Goal: Task Accomplishment & Management: Complete application form

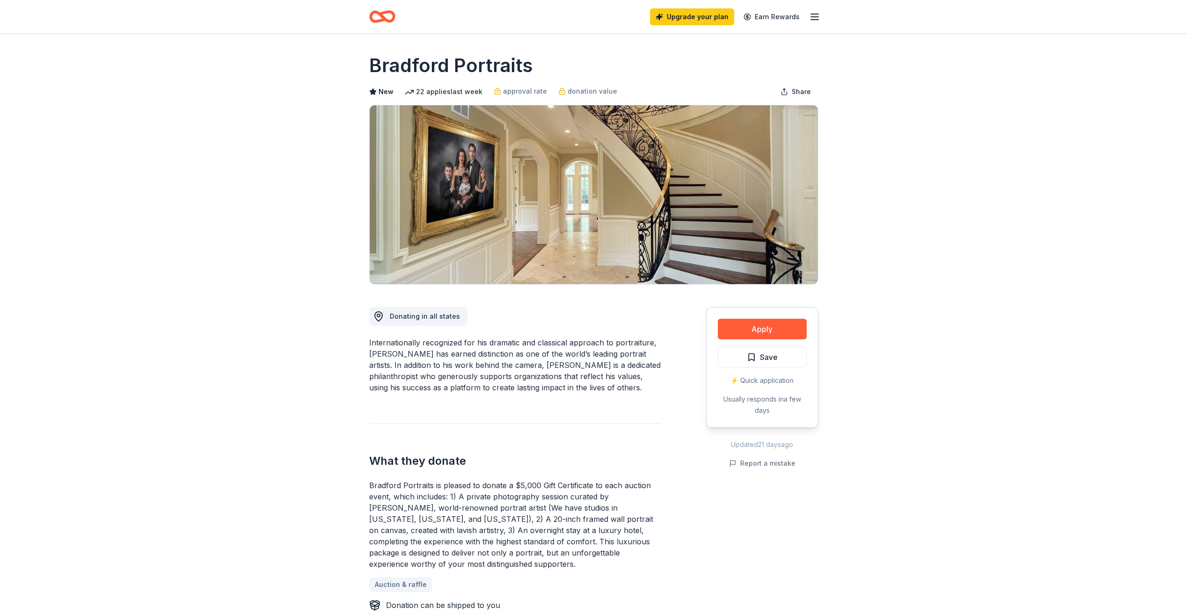
drag, startPoint x: 533, startPoint y: 65, endPoint x: 395, endPoint y: 66, distance: 138.5
click at [395, 66] on div "Bradford Portraits" at bounding box center [593, 65] width 449 height 26
click at [769, 331] on button "Apply" at bounding box center [762, 329] width 89 height 21
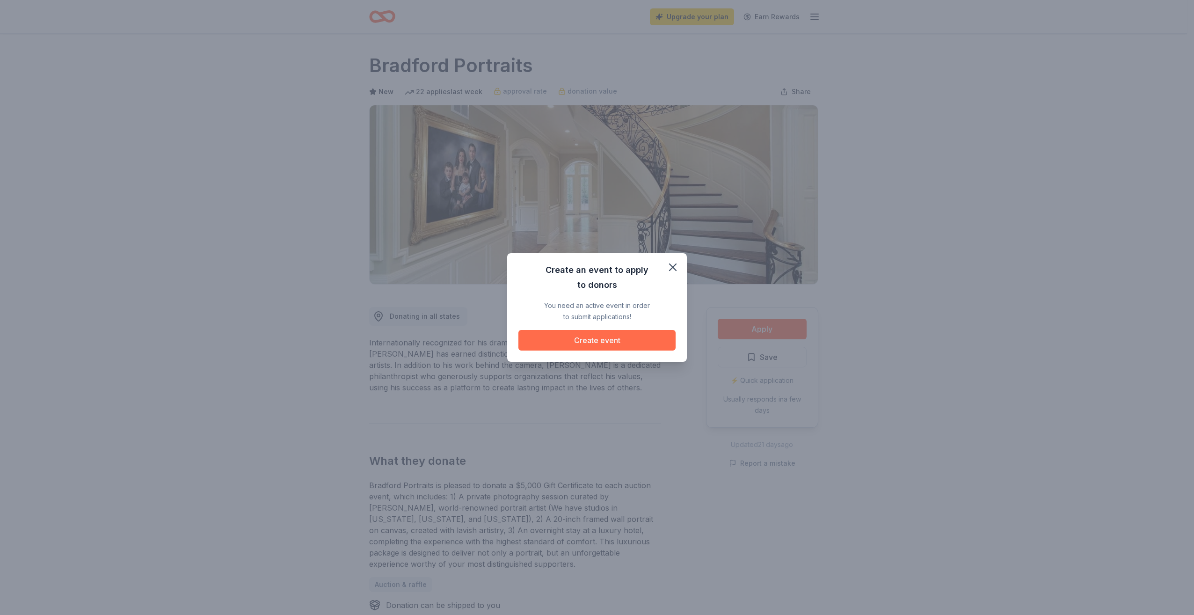
click at [617, 338] on button "Create event" at bounding box center [596, 340] width 157 height 21
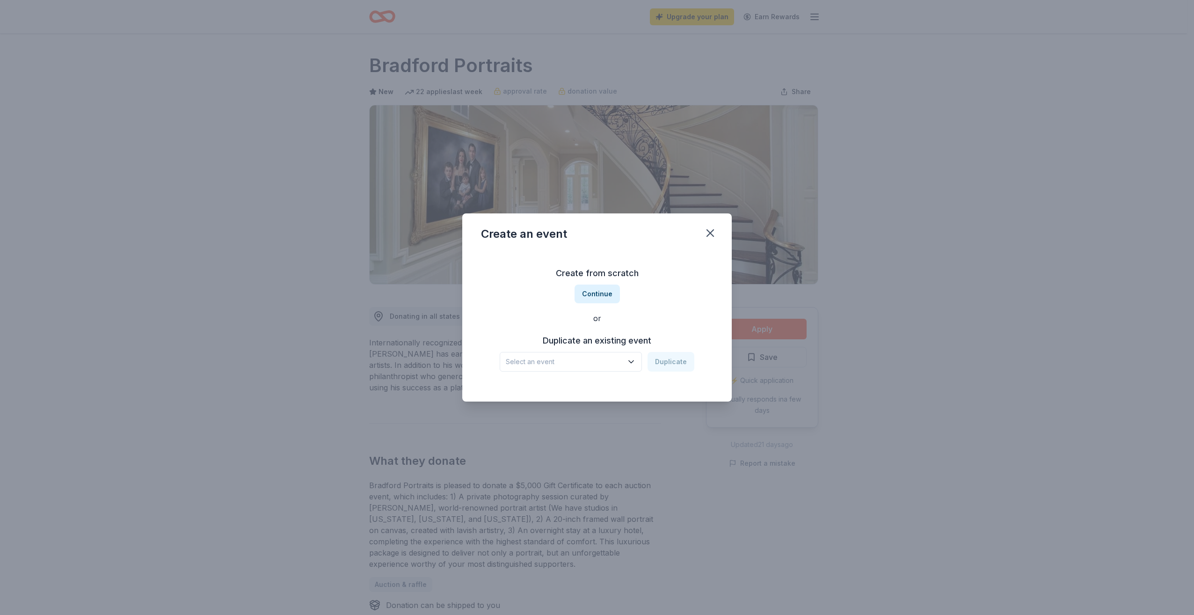
click at [626, 364] on button "Select an event" at bounding box center [571, 362] width 142 height 20
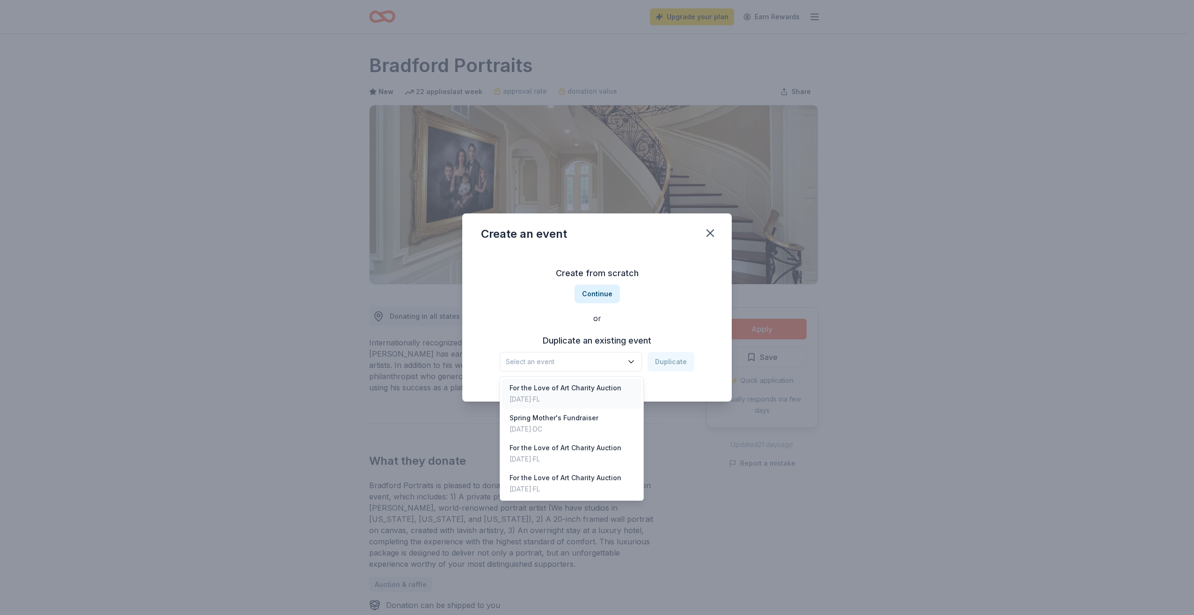
click at [589, 387] on div "For the Love of Art Charity Auction" at bounding box center [565, 387] width 112 height 11
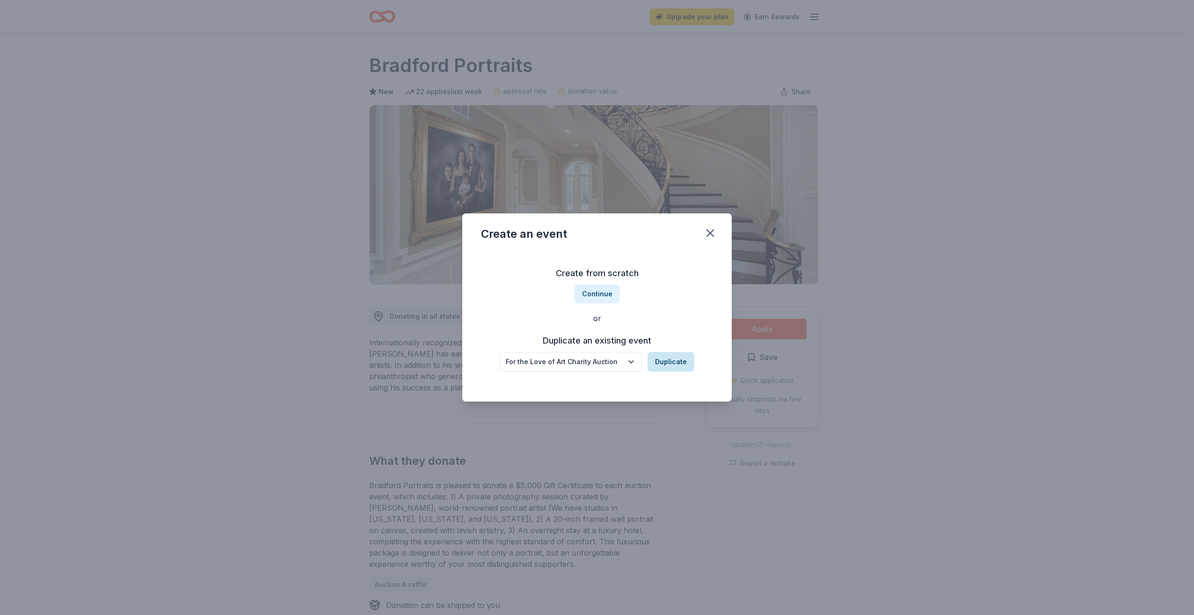
click at [675, 366] on button "Duplicate" at bounding box center [671, 362] width 47 height 20
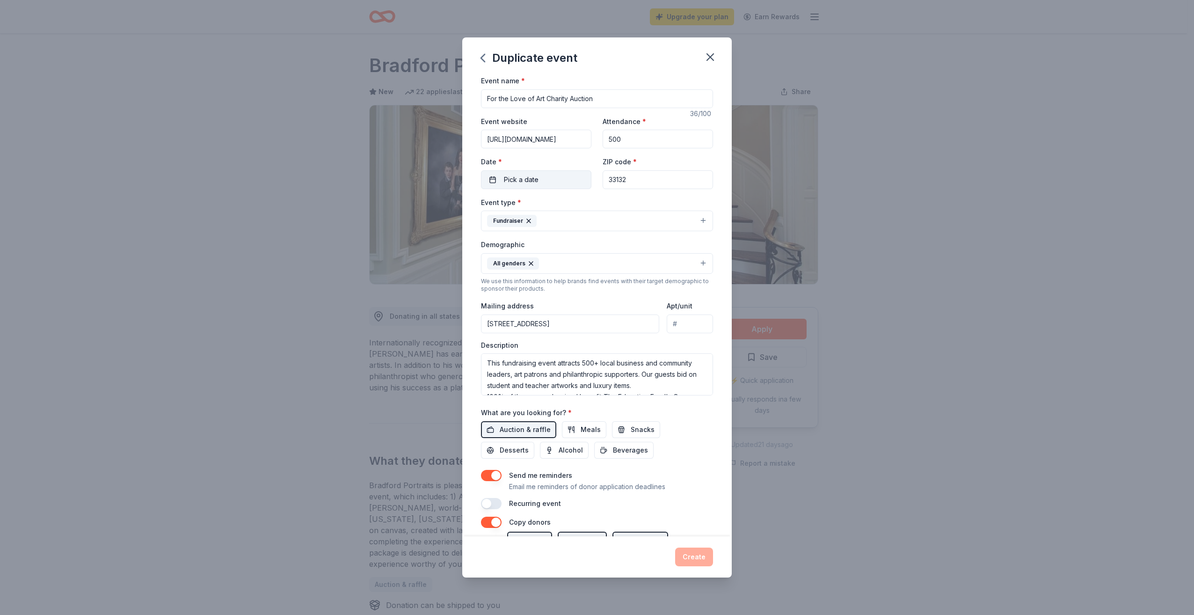
click at [490, 179] on button "Pick a date" at bounding box center [536, 179] width 110 height 19
click at [584, 205] on button "Go to next month" at bounding box center [584, 203] width 13 height 13
click at [585, 205] on button "Go to next month" at bounding box center [584, 203] width 13 height 13
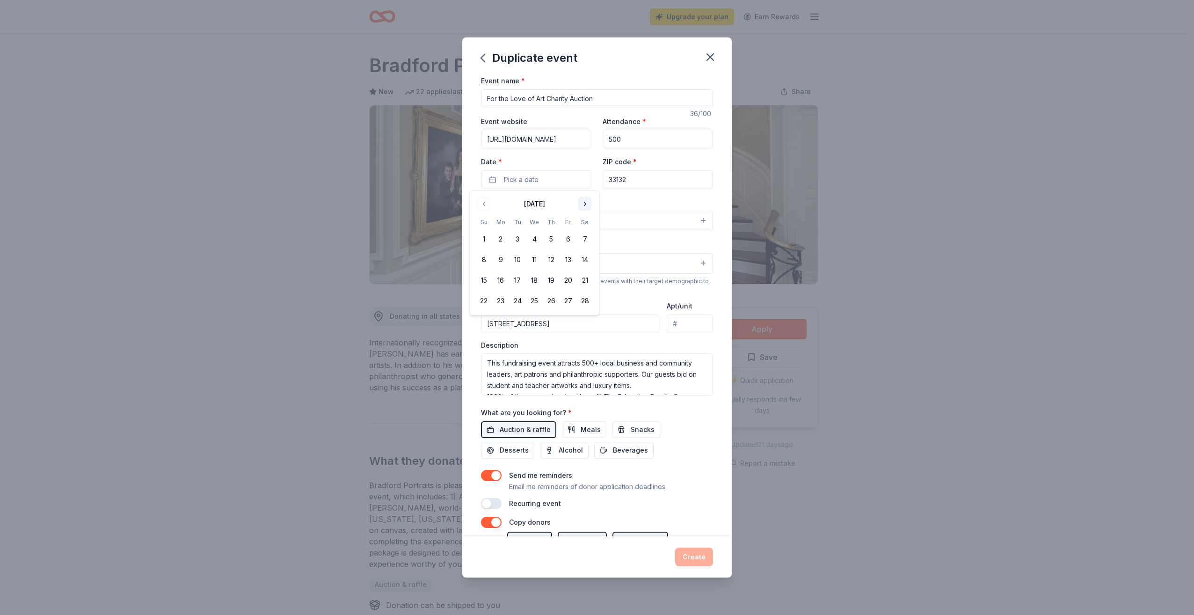
click at [585, 205] on button "Go to next month" at bounding box center [584, 203] width 13 height 13
click at [495, 299] on button "18" at bounding box center [500, 300] width 17 height 17
click at [631, 196] on div "Event type * Fundraiser" at bounding box center [597, 213] width 232 height 35
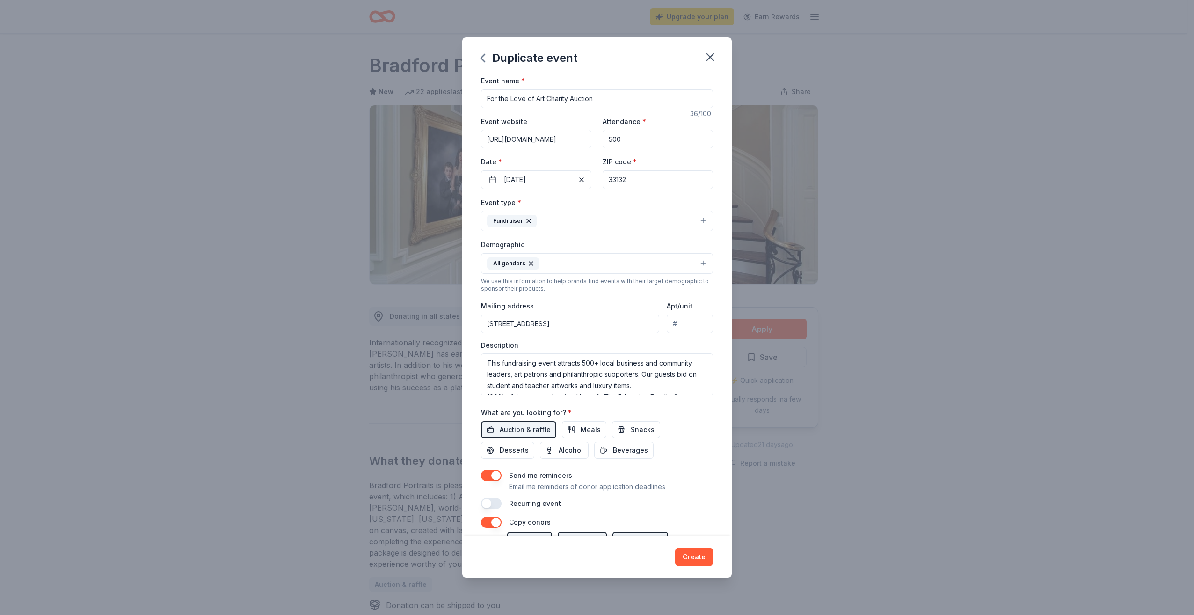
click at [678, 321] on input "Apt/unit" at bounding box center [690, 323] width 46 height 19
type input "Suite 240"
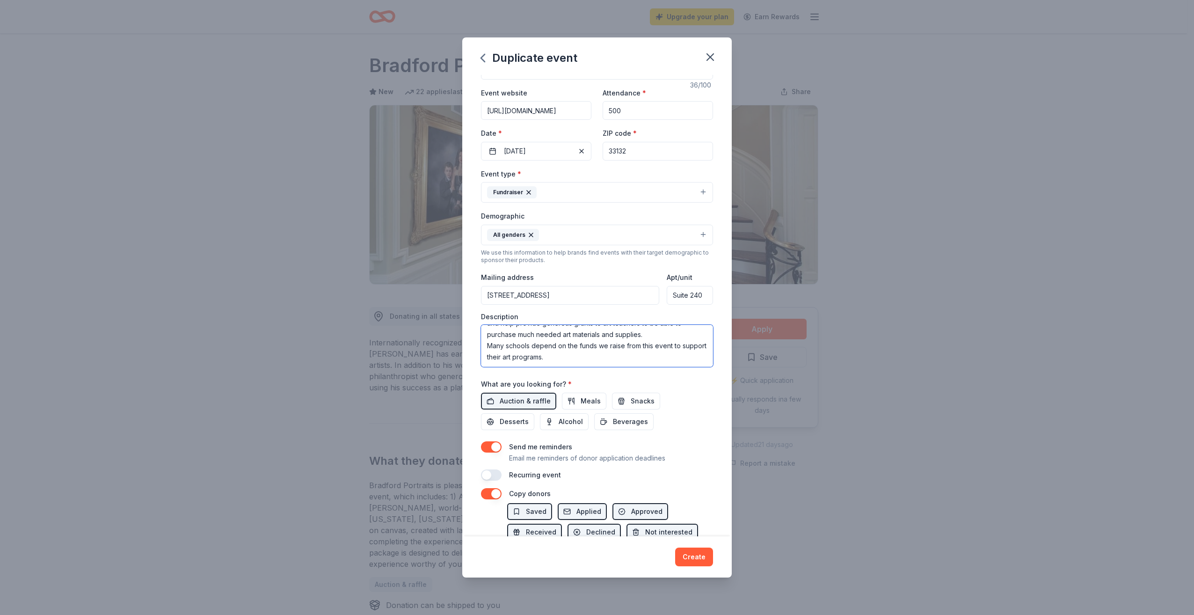
scroll to position [88, 0]
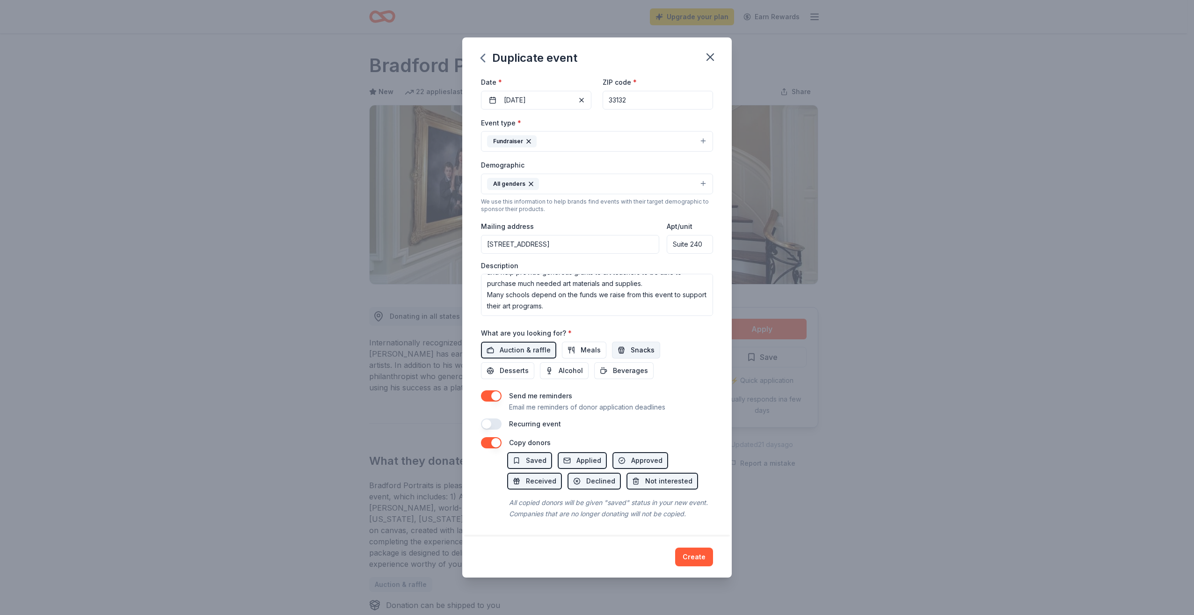
click at [638, 344] on span "Snacks" at bounding box center [643, 349] width 24 height 11
click at [522, 365] on span "Desserts" at bounding box center [514, 370] width 29 height 11
click at [652, 342] on button "Snacks" at bounding box center [636, 350] width 48 height 17
click at [625, 365] on span "Beverages" at bounding box center [630, 370] width 35 height 11
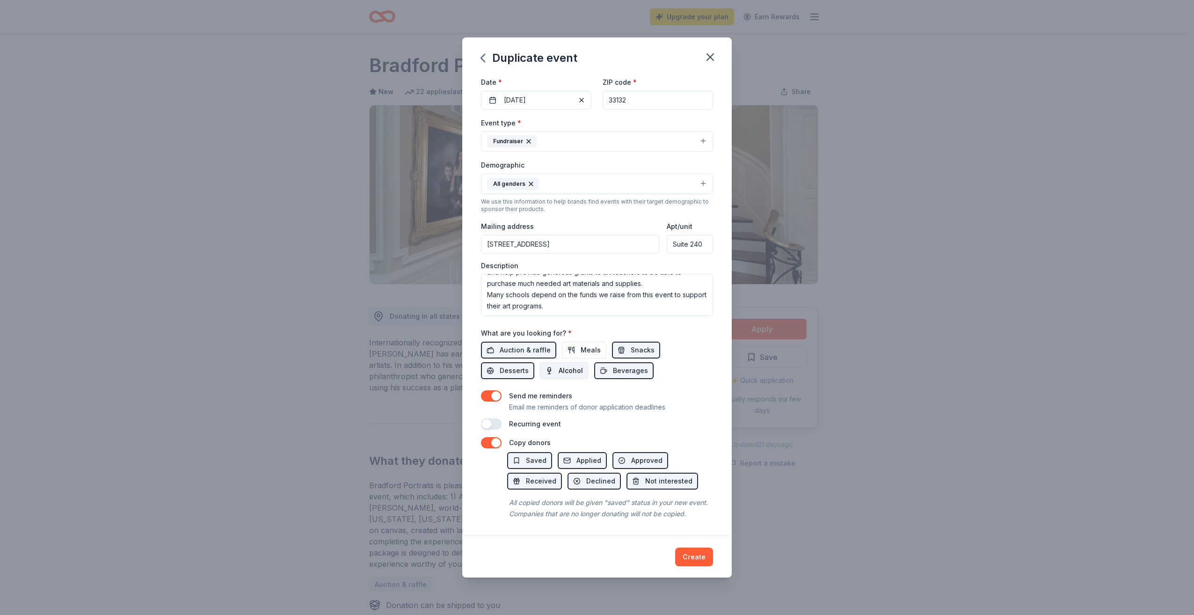
click at [559, 365] on span "Alcohol" at bounding box center [571, 370] width 24 height 11
click at [694, 558] on button "Create" at bounding box center [694, 556] width 38 height 19
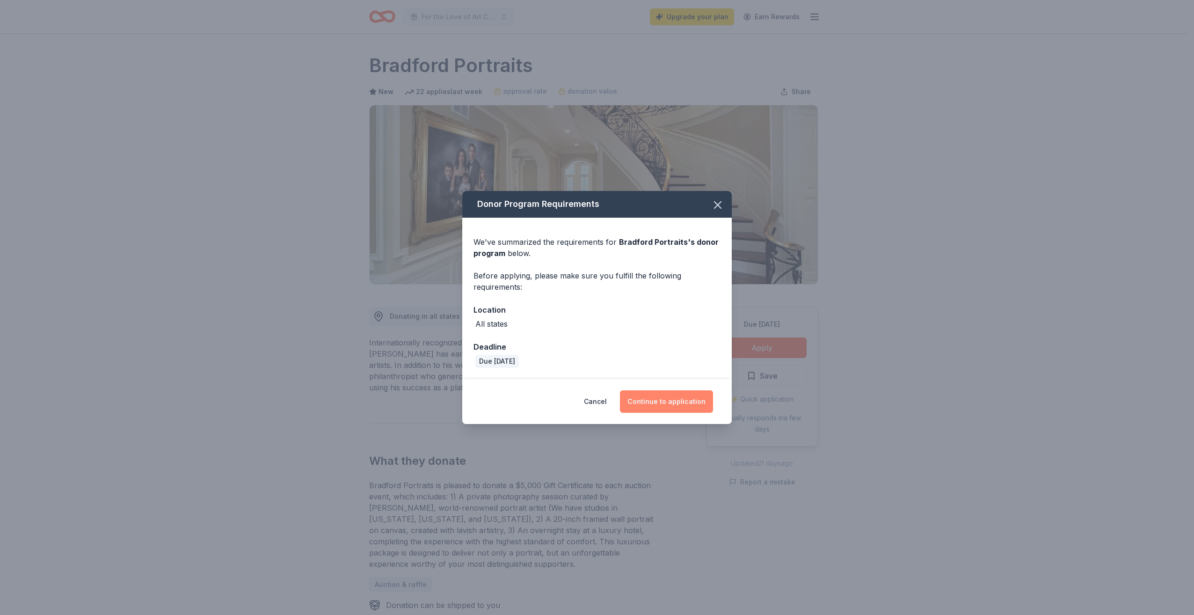
click at [661, 409] on button "Continue to application" at bounding box center [666, 401] width 93 height 22
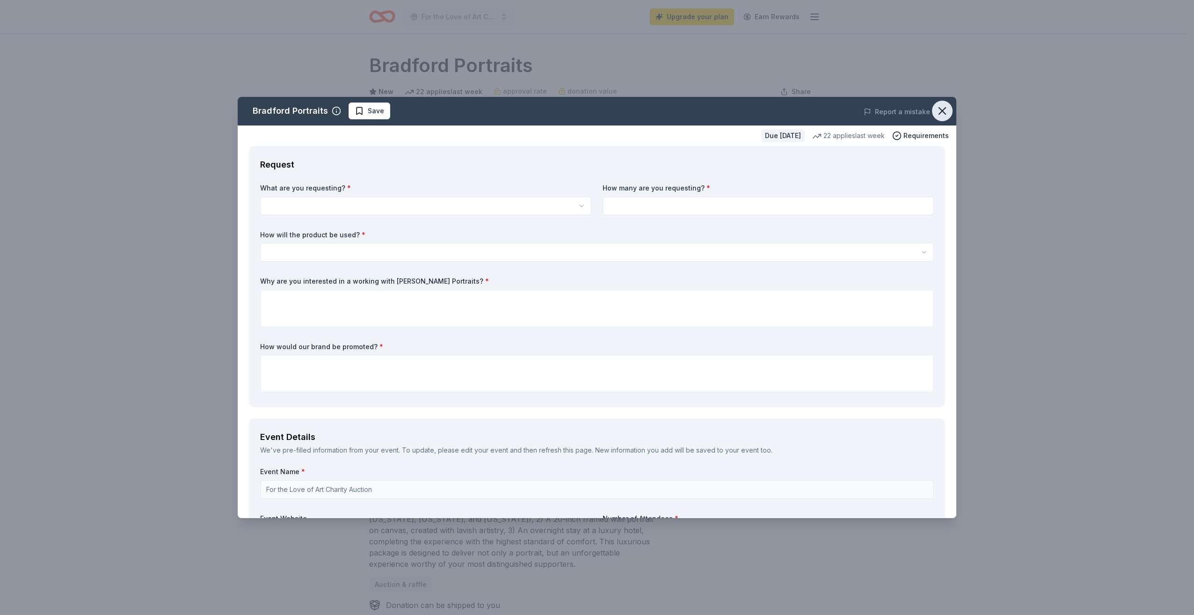
click at [936, 108] on icon "button" at bounding box center [942, 110] width 13 height 13
